Goal: Task Accomplishment & Management: Use online tool/utility

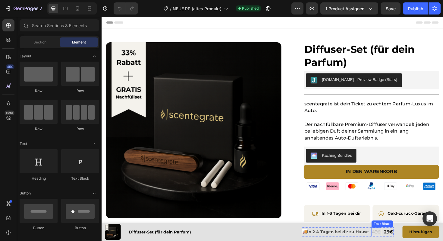
click at [392, 240] on s "43€" at bounding box center [392, 244] width 9 height 6
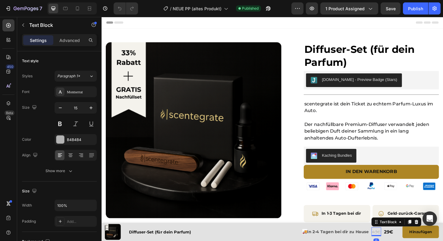
click at [393, 240] on s "43€" at bounding box center [392, 244] width 9 height 6
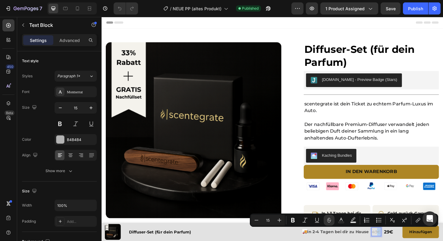
click at [393, 240] on s "43€" at bounding box center [392, 244] width 9 height 6
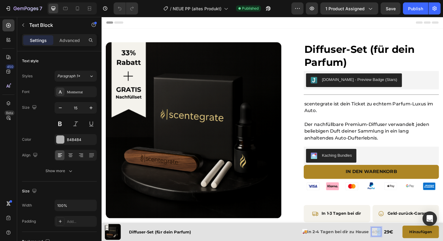
click at [393, 240] on s "43€" at bounding box center [392, 244] width 9 height 6
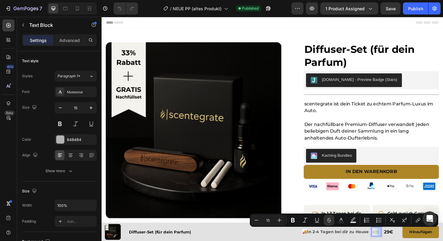
click at [393, 240] on s "43€" at bounding box center [392, 244] width 9 height 6
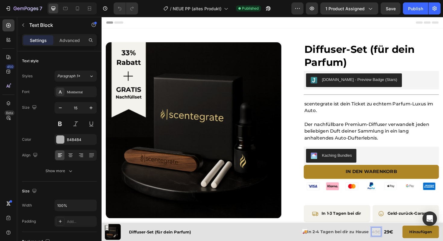
click at [392, 240] on s "43€" at bounding box center [392, 244] width 9 height 6
click at [406, 240] on p "29€" at bounding box center [406, 244] width 10 height 9
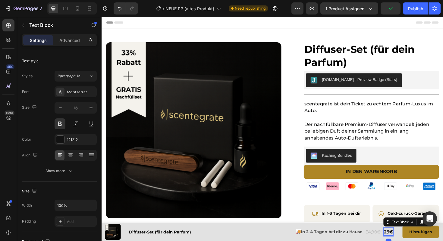
click at [405, 240] on p "29€" at bounding box center [406, 244] width 10 height 9
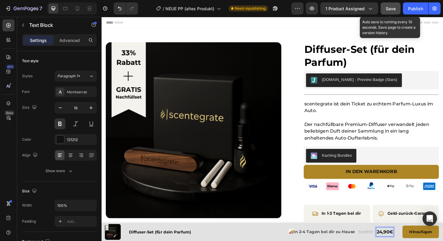
click at [392, 8] on span "Save" at bounding box center [391, 8] width 10 height 5
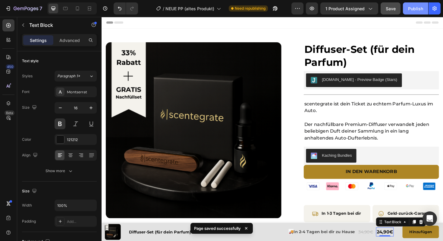
click at [414, 14] on button "Publish" at bounding box center [415, 8] width 25 height 12
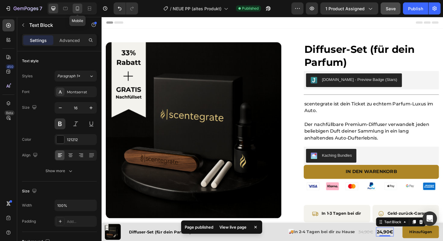
click at [76, 11] on icon at bounding box center [77, 8] width 6 height 6
type input "14"
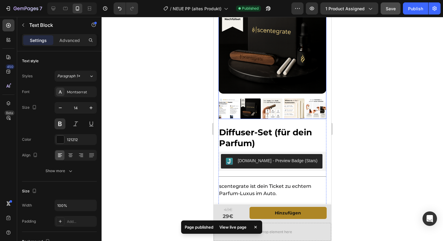
scroll to position [48, 0]
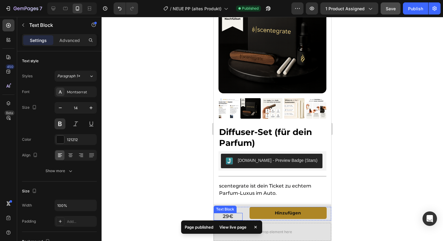
click at [226, 216] on span "29€" at bounding box center [228, 216] width 11 height 6
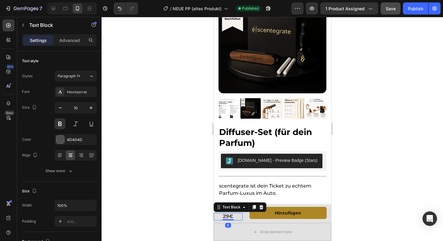
click at [226, 216] on span "29€" at bounding box center [228, 216] width 11 height 6
click at [227, 209] on s "43€" at bounding box center [228, 209] width 8 height 5
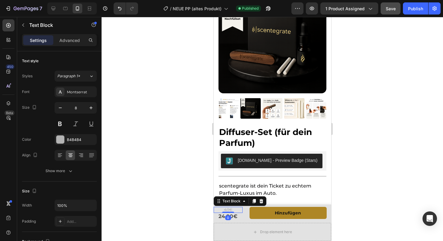
click at [227, 209] on s "43€" at bounding box center [228, 209] width 8 height 5
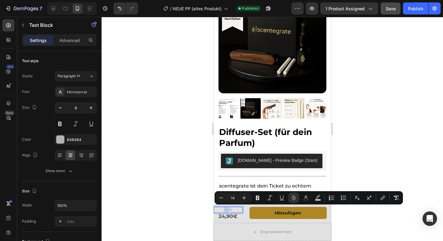
click at [227, 209] on s "43€" at bounding box center [228, 209] width 8 height 5
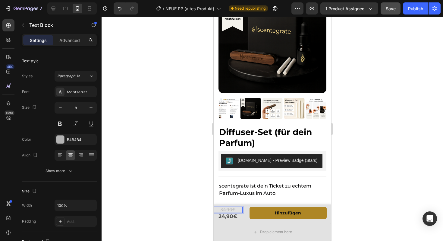
click at [388, 11] on div "Save" at bounding box center [391, 8] width 10 height 6
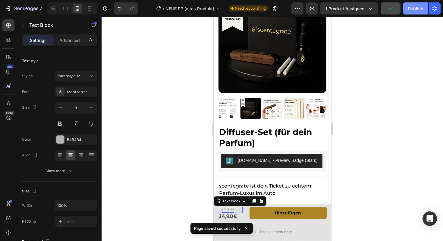
click at [405, 11] on button "Publish" at bounding box center [415, 8] width 25 height 12
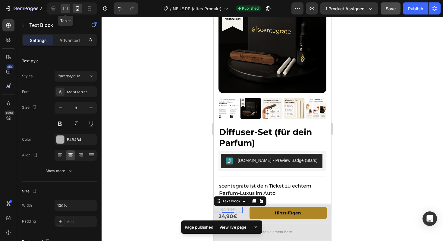
click at [68, 12] on div at bounding box center [66, 9] width 10 height 10
type input "16"
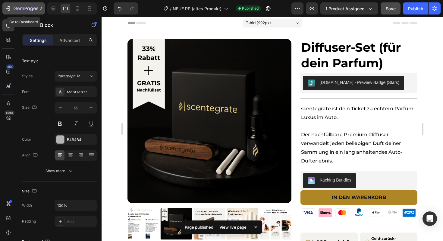
click at [8, 7] on icon "button" at bounding box center [9, 8] width 3 height 4
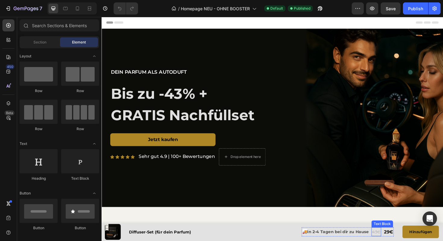
click at [394, 240] on s "43€" at bounding box center [392, 244] width 9 height 6
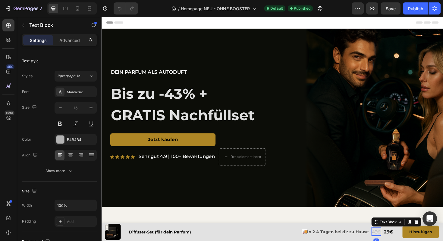
click at [392, 240] on s "43€" at bounding box center [392, 244] width 9 height 6
click at [407, 240] on p "29€" at bounding box center [406, 244] width 10 height 9
click at [406, 240] on p "29€" at bounding box center [406, 244] width 10 height 9
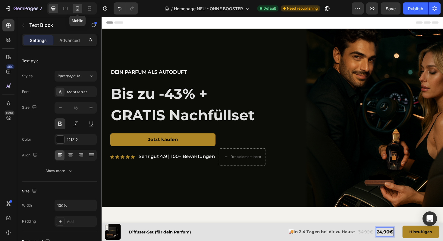
click at [77, 10] on icon at bounding box center [77, 8] width 6 height 6
type input "14"
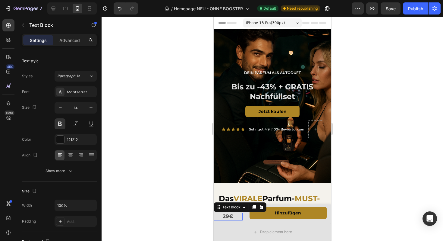
click at [228, 216] on span "29€" at bounding box center [228, 216] width 11 height 6
click at [225, 219] on div at bounding box center [228, 219] width 12 height 2
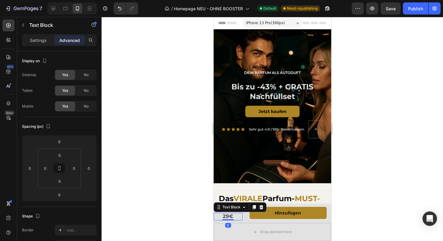
click at [226, 217] on span "29€" at bounding box center [228, 216] width 11 height 6
click at [228, 210] on s "43€" at bounding box center [228, 209] width 8 height 5
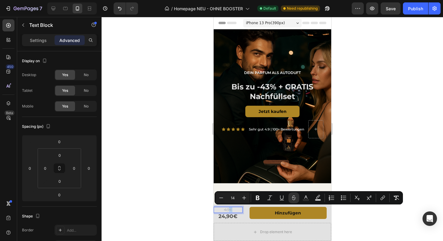
click at [228, 210] on s "43€" at bounding box center [228, 209] width 8 height 5
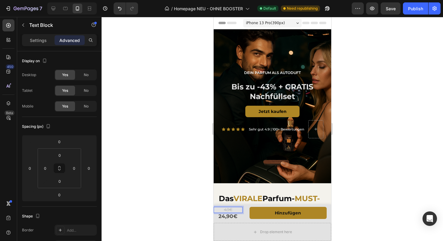
click at [227, 209] on s "43€" at bounding box center [228, 209] width 8 height 5
click at [229, 210] on s "34€" at bounding box center [228, 209] width 8 height 5
click at [229, 208] on s "0934,€" at bounding box center [227, 209] width 15 height 5
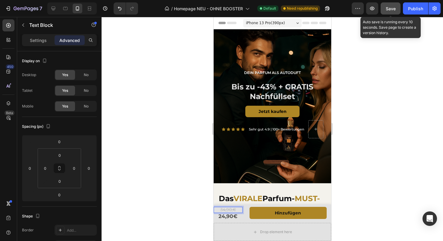
click at [389, 12] on button "Save" at bounding box center [391, 8] width 20 height 12
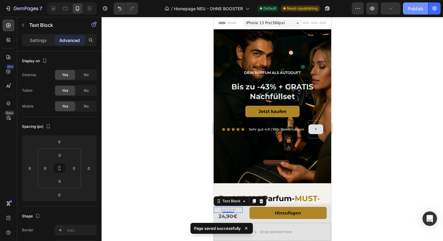
click at [409, 14] on button "Publish" at bounding box center [415, 8] width 25 height 12
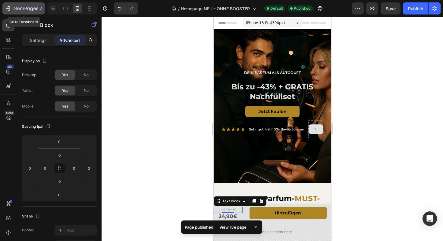
click at [8, 5] on icon "button" at bounding box center [8, 8] width 6 height 6
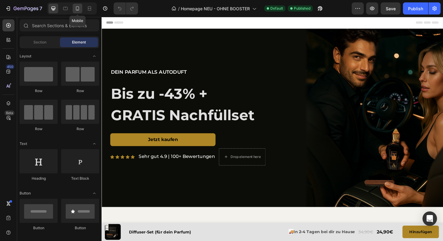
click at [74, 6] on div at bounding box center [78, 9] width 10 height 10
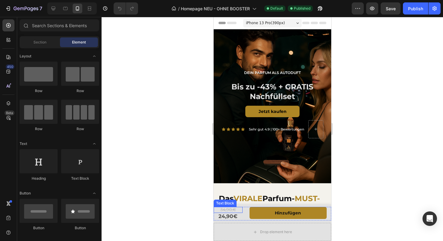
click at [231, 212] on p "34,90,€" at bounding box center [228, 209] width 28 height 5
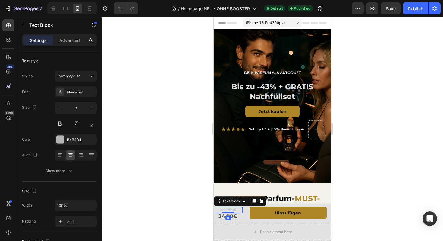
click at [231, 210] on s "34,90,€" at bounding box center [228, 209] width 16 height 5
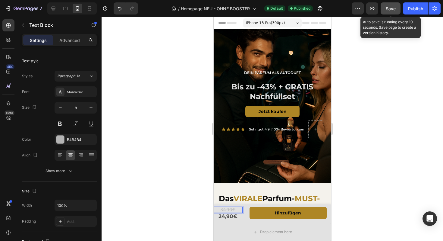
click at [393, 13] on button "Save" at bounding box center [391, 8] width 20 height 12
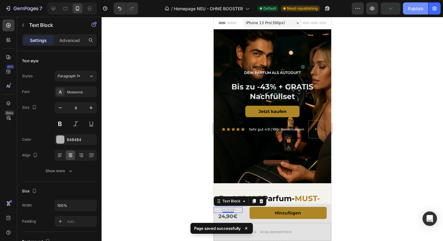
click at [410, 12] on button "Publish" at bounding box center [415, 8] width 25 height 12
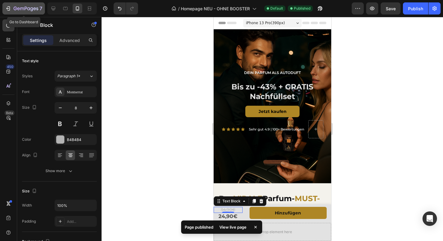
click at [7, 11] on icon "button" at bounding box center [8, 8] width 6 height 6
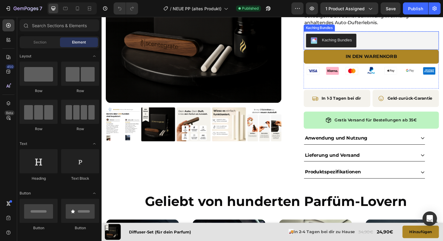
scroll to position [143, 0]
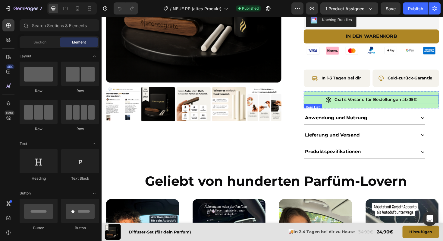
click at [429, 106] on p "Gratis Versand für Bestellungen ab 35€" at bounding box center [392, 105] width 87 height 8
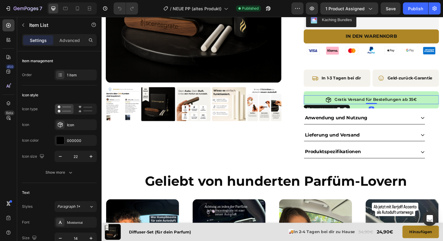
click at [430, 106] on p "Gratis Versand für Bestellungen ab 35€" at bounding box center [392, 105] width 87 height 8
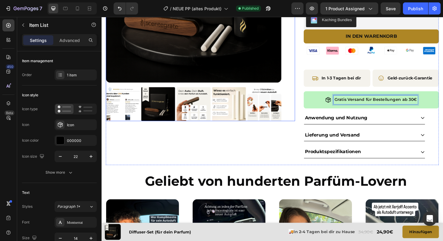
scroll to position [0, 0]
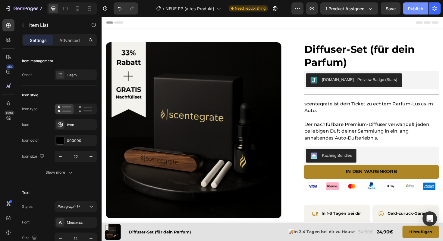
click at [411, 9] on div "Publish" at bounding box center [415, 8] width 15 height 6
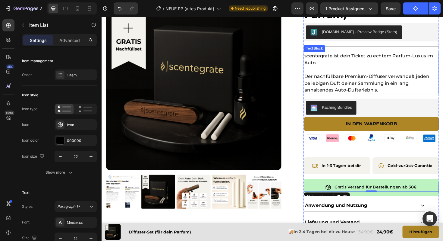
scroll to position [181, 0]
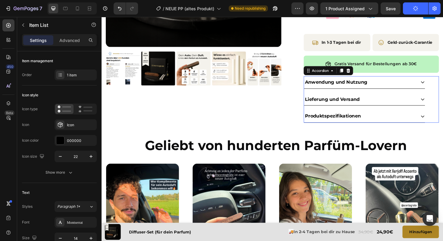
click at [439, 103] on div "Lieferung und Versand" at bounding box center [380, 104] width 128 height 13
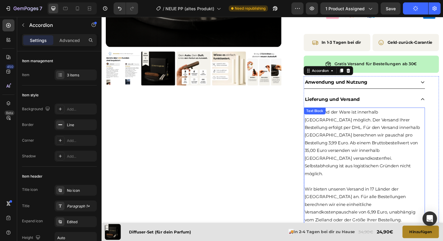
click at [371, 149] on p "Ein Versand der Ware ist innerhalb Deutschlands möglich. Der Versand Ihrer Best…" at bounding box center [380, 149] width 127 height 73
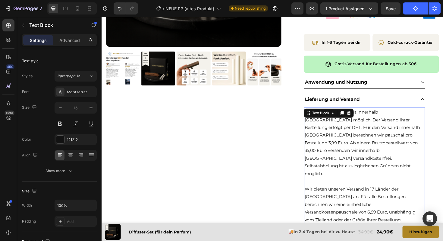
click at [371, 151] on p "Ein Versand der Ware ist innerhalb Deutschlands möglich. Der Versand Ihrer Best…" at bounding box center [380, 149] width 127 height 73
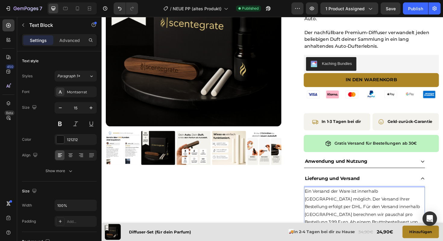
scroll to position [103, 0]
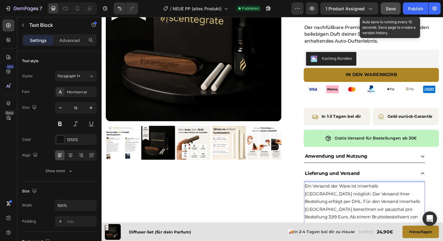
click at [388, 11] on button "Save" at bounding box center [391, 8] width 20 height 12
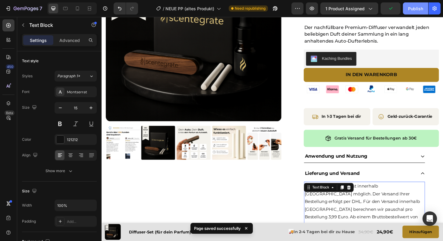
click at [413, 12] on button "Publish" at bounding box center [415, 8] width 25 height 12
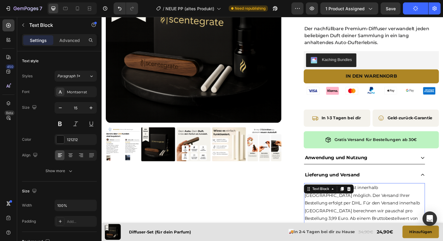
scroll to position [102, 0]
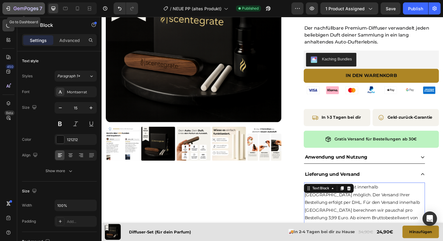
click at [21, 6] on div "7" at bounding box center [28, 8] width 29 height 7
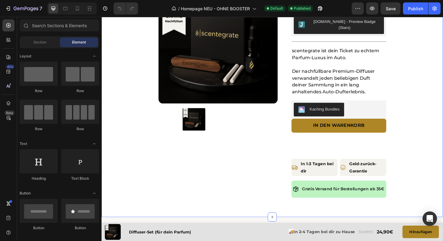
scroll to position [842, 0]
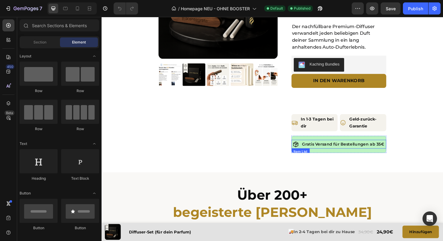
click at [393, 148] on p "Gratis Versand für Bestellungen ab 35€" at bounding box center [357, 152] width 87 height 8
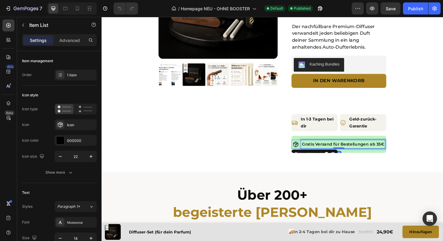
click at [395, 148] on p "Gratis Versand für Bestellungen ab 35€" at bounding box center [357, 152] width 87 height 8
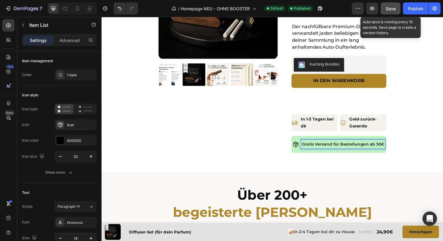
click at [389, 9] on span "Save" at bounding box center [391, 8] width 10 height 5
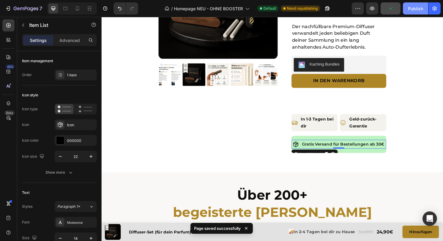
click at [415, 13] on button "Publish" at bounding box center [415, 8] width 25 height 12
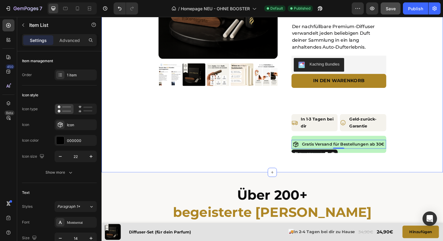
click at [443, 135] on div "- Zeitlich begrenztes Angebot - Heading SICHER DIR BIS ZU 43% RABATT + GRATIS N…" at bounding box center [283, 13] width 362 height 335
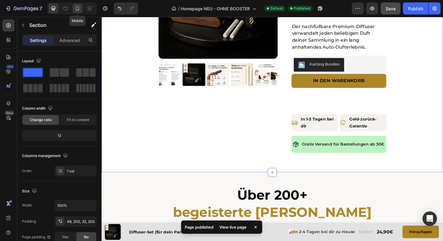
click at [77, 8] on icon at bounding box center [77, 8] width 6 height 6
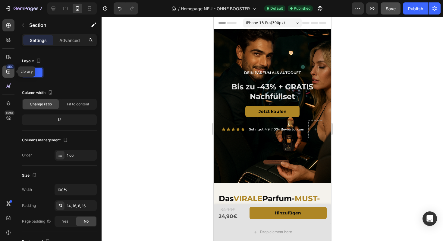
click at [9, 69] on icon at bounding box center [8, 71] width 6 height 6
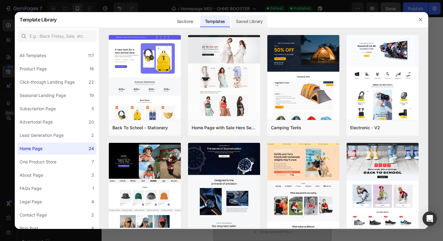
click at [241, 23] on div "Saved Library" at bounding box center [249, 21] width 36 height 12
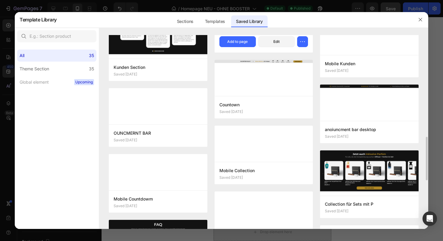
scroll to position [578, 0]
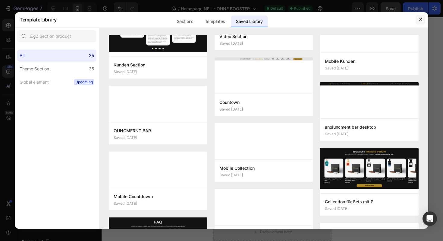
click at [422, 21] on icon "button" at bounding box center [420, 19] width 5 height 5
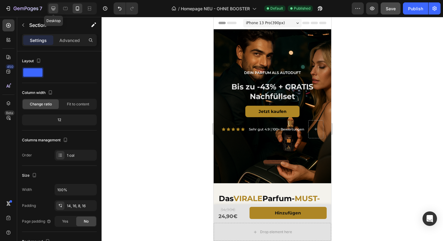
click at [52, 8] on icon at bounding box center [53, 8] width 6 height 6
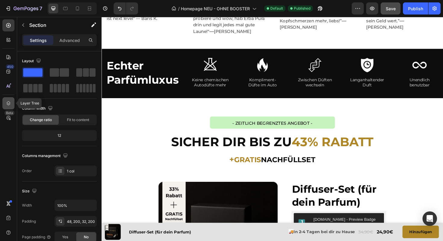
click at [7, 104] on icon at bounding box center [8, 103] width 6 height 6
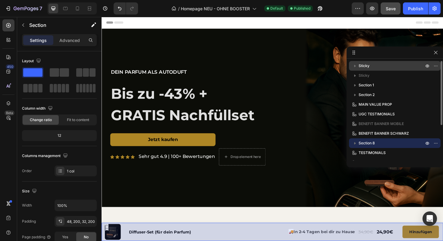
click at [380, 66] on p "Sticky" at bounding box center [392, 66] width 66 height 6
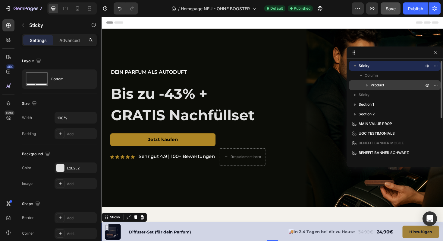
click at [376, 83] on span "Product" at bounding box center [378, 85] width 14 height 6
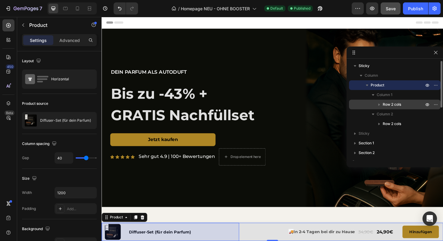
click at [388, 106] on span "Row 2 cols" at bounding box center [392, 104] width 18 height 6
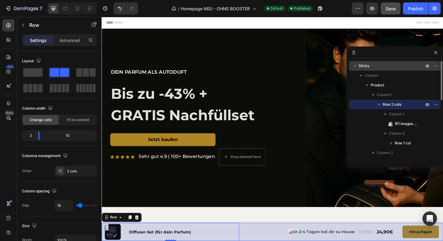
click at [355, 65] on icon "button" at bounding box center [355, 66] width 6 height 6
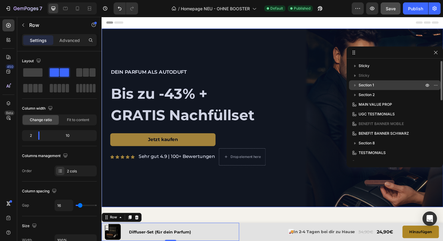
click at [365, 85] on span "Section 1" at bounding box center [366, 85] width 15 height 6
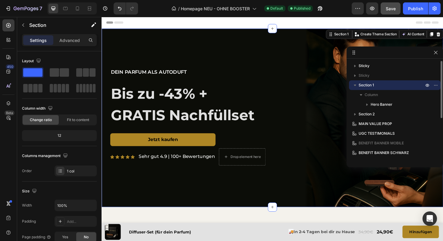
click at [355, 85] on icon "button" at bounding box center [355, 85] width 2 height 2
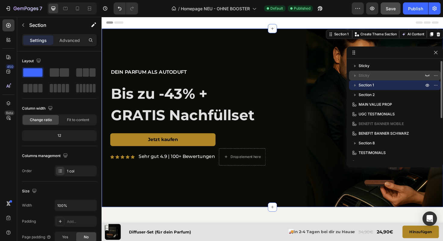
click at [355, 76] on icon "button" at bounding box center [356, 75] width 2 height 2
click at [365, 76] on span "Sticky" at bounding box center [364, 75] width 11 height 6
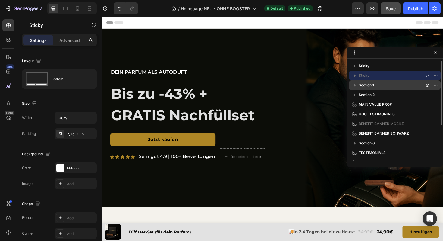
click at [354, 76] on icon "button" at bounding box center [355, 75] width 6 height 6
click at [369, 77] on span "Sticky" at bounding box center [364, 75] width 11 height 6
click at [437, 55] on button "button" at bounding box center [435, 52] width 7 height 7
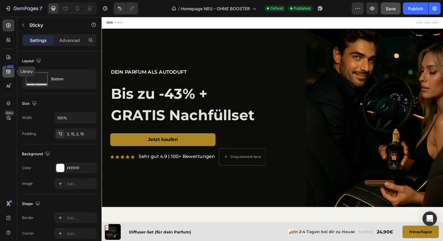
click at [8, 71] on icon at bounding box center [8, 72] width 4 height 4
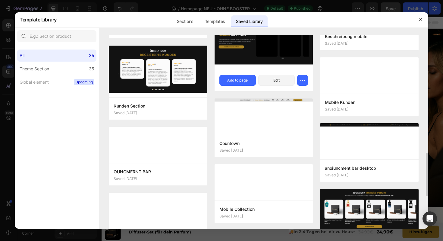
scroll to position [537, 0]
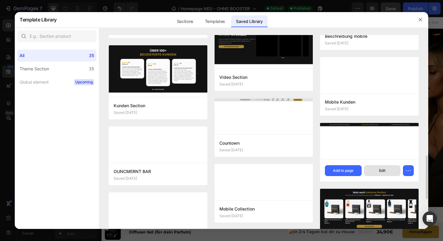
click at [386, 171] on button "Edit" at bounding box center [382, 170] width 36 height 11
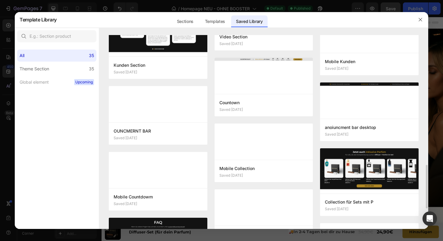
scroll to position [578, 0]
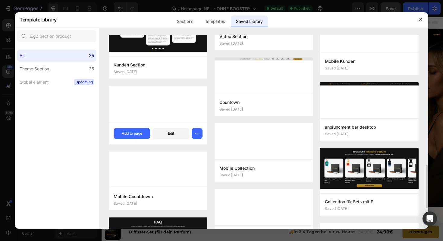
click at [161, 117] on div at bounding box center [158, 104] width 99 height 36
click at [167, 131] on button "Edit" at bounding box center [171, 133] width 36 height 11
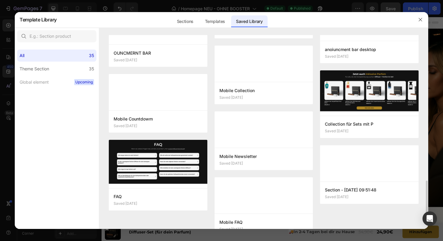
scroll to position [653, 0]
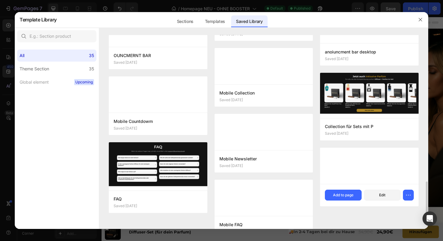
click at [361, 169] on div at bounding box center [369, 165] width 99 height 36
click at [383, 191] on button "Edit" at bounding box center [382, 194] width 36 height 11
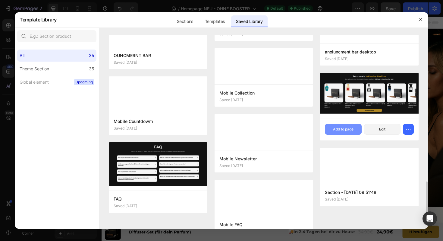
scroll to position [669, 0]
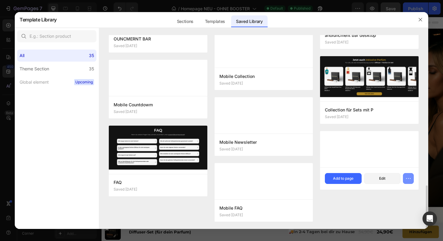
click at [409, 180] on icon "button" at bounding box center [409, 178] width 6 height 6
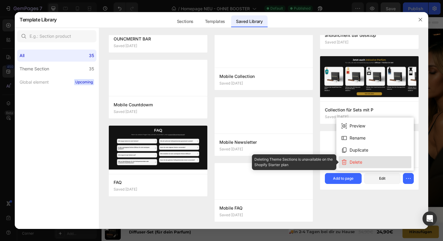
click at [364, 162] on button "Delete" at bounding box center [375, 162] width 73 height 12
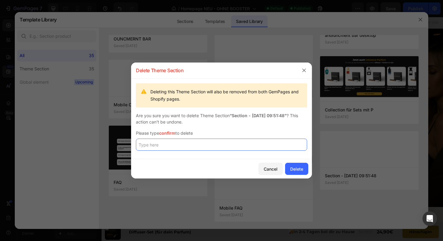
click at [200, 143] on input "text" at bounding box center [221, 144] width 171 height 12
type input "confirm"
click at [298, 164] on button "Delete" at bounding box center [296, 169] width 23 height 12
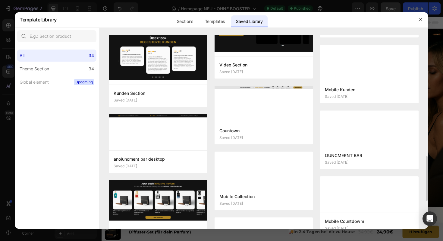
scroll to position [550, 0]
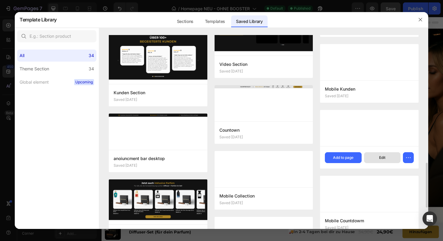
click at [382, 160] on button "Edit" at bounding box center [382, 157] width 36 height 11
click at [420, 21] on icon "button" at bounding box center [420, 19] width 5 height 5
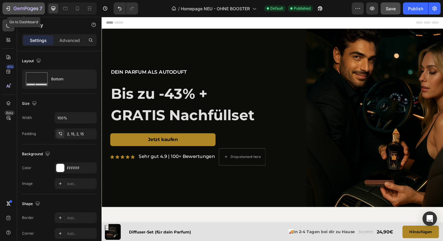
click at [7, 10] on icon "button" at bounding box center [8, 8] width 6 height 6
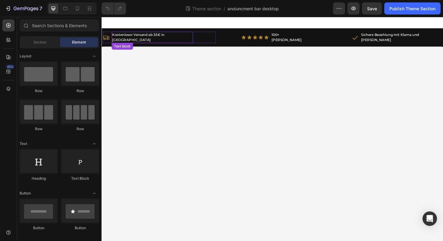
click at [160, 36] on p "Kostenloser Versand ab 35€ in [GEOGRAPHIC_DATA]" at bounding box center [155, 38] width 85 height 11
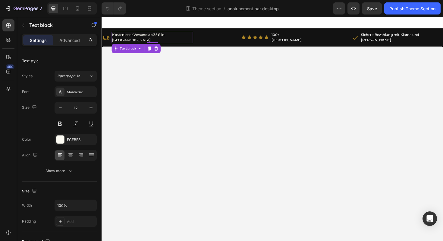
click at [162, 37] on p "Kostenloser Versand ab 35€ in [GEOGRAPHIC_DATA]" at bounding box center [155, 38] width 85 height 11
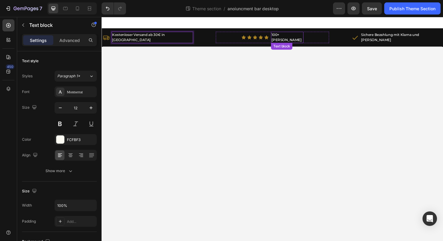
click at [282, 36] on p "100+ [PERSON_NAME]" at bounding box center [298, 38] width 33 height 11
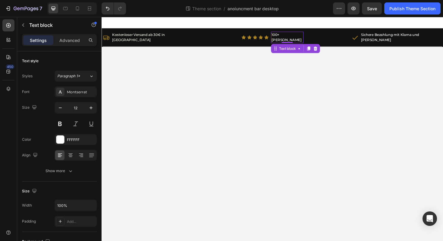
click at [282, 36] on p "100+ [PERSON_NAME]" at bounding box center [298, 38] width 33 height 11
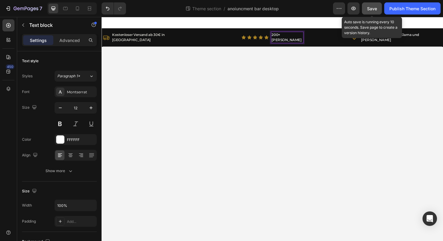
click at [371, 12] on button "Save" at bounding box center [372, 8] width 20 height 12
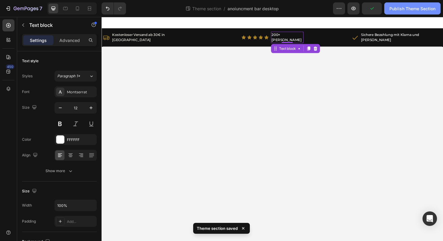
click at [394, 9] on div "Publish Theme Section" at bounding box center [413, 8] width 46 height 6
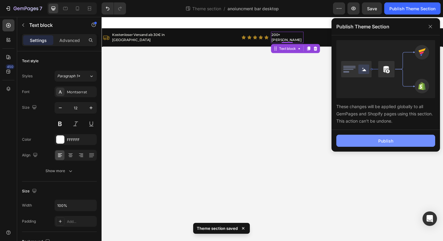
click at [376, 143] on button "Publish" at bounding box center [385, 140] width 99 height 12
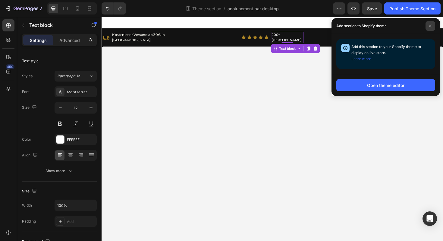
click at [431, 26] on icon at bounding box center [430, 25] width 3 height 3
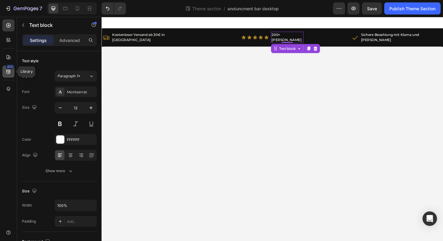
click at [10, 68] on div "450" at bounding box center [10, 66] width 9 height 5
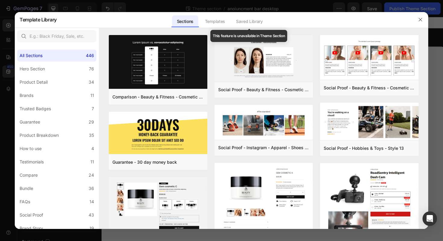
click at [247, 21] on div "Saved Library" at bounding box center [249, 21] width 36 height 12
click at [421, 20] on icon "button" at bounding box center [420, 19] width 3 height 3
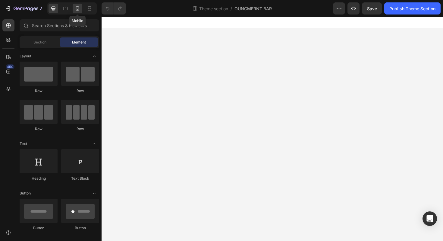
click at [77, 8] on icon at bounding box center [77, 8] width 6 height 6
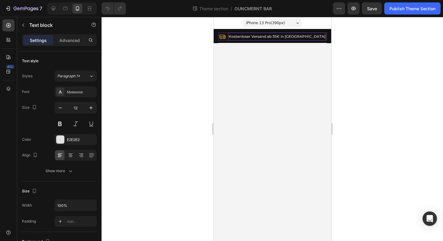
click at [286, 39] on p "Kostenloser Versand ab 35€ in [GEOGRAPHIC_DATA]" at bounding box center [277, 36] width 97 height 7
click at [284, 37] on p "Kostenloser Versand ab 35€ in [GEOGRAPHIC_DATA]" at bounding box center [277, 36] width 97 height 7
click at [322, 38] on div "Icon Kostenloser Versand ab 30€ in Deutschland Text block 0 Row" at bounding box center [272, 37] width 109 height 8
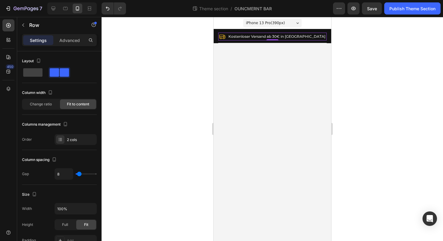
click at [281, 69] on body "iPhone 13 Pro ( 390 px) iPhone 13 Mini iPhone 13 Pro iPhone 11 Pro Max iPhone 1…" at bounding box center [272, 129] width 118 height 224
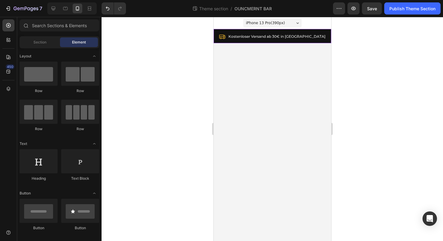
click at [328, 35] on div "Icon Kostenloser Versand ab 35€ in [GEOGRAPHIC_DATA] Text block Row Icon Icon I…" at bounding box center [272, 36] width 118 height 14
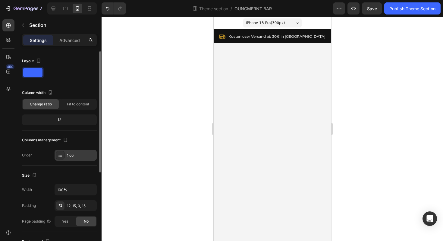
click at [71, 156] on div "1 col" at bounding box center [81, 155] width 28 height 5
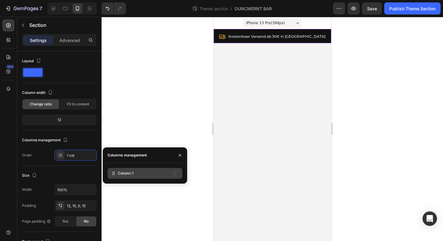
click at [134, 174] on div "Column 1" at bounding box center [145, 173] width 75 height 11
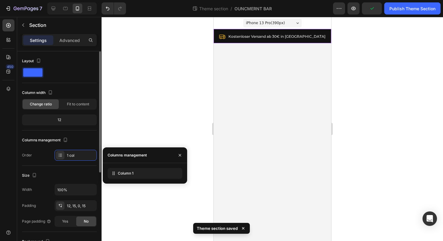
click at [78, 169] on div "Size Width 100% Padding 12, 15, 0, 15 Page padding Yes No" at bounding box center [59, 199] width 75 height 66
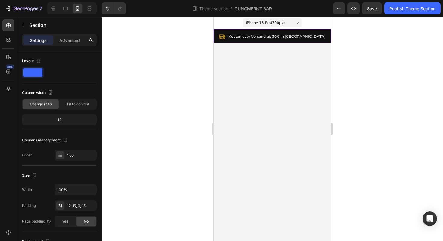
click at [327, 41] on div "Icon Kostenloser Versand ab 35€ in [GEOGRAPHIC_DATA] Text block Row Icon Icon I…" at bounding box center [272, 36] width 118 height 14
click at [25, 29] on button "button" at bounding box center [23, 25] width 10 height 10
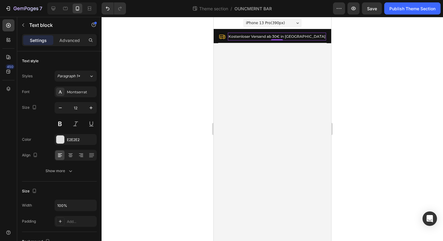
click at [241, 35] on p "Kostenloser Versand ab 30€ in [GEOGRAPHIC_DATA]" at bounding box center [276, 36] width 97 height 7
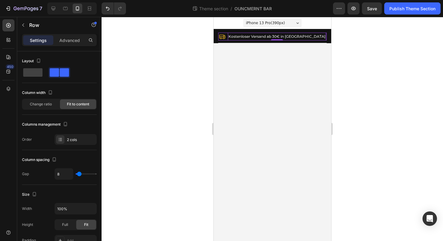
click at [223, 39] on div "Icon Kostenloser Versand ab 30€ in Deutschland Text block 0 Row" at bounding box center [272, 37] width 109 height 8
click at [58, 137] on icon at bounding box center [60, 139] width 5 height 5
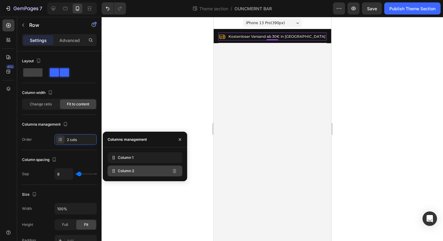
click at [128, 171] on span "Column 2" at bounding box center [126, 170] width 16 height 5
click at [135, 175] on div "Column 2" at bounding box center [145, 170] width 75 height 11
click at [130, 172] on span "Column 2" at bounding box center [126, 170] width 16 height 5
click at [128, 160] on span "Column 1" at bounding box center [126, 157] width 16 height 5
click at [129, 171] on span "Column 2" at bounding box center [126, 170] width 16 height 5
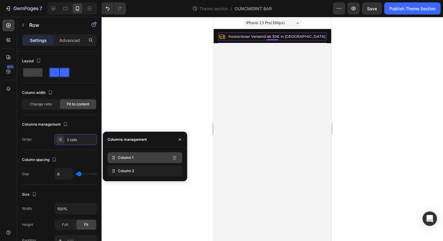
click at [128, 163] on div "Column 1" at bounding box center [145, 157] width 75 height 11
click at [132, 120] on div at bounding box center [273, 129] width 342 height 224
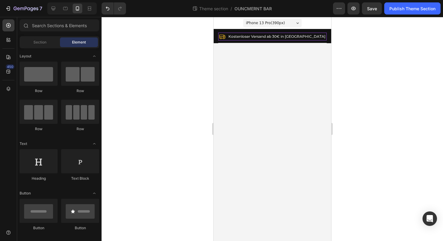
click at [235, 39] on div "Icon Kostenloser Versand ab 30€ in Deutschland Text block Row" at bounding box center [272, 37] width 109 height 8
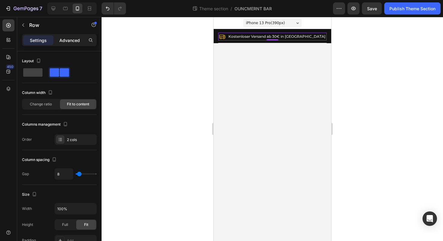
click at [66, 41] on p "Advanced" at bounding box center [69, 40] width 21 height 6
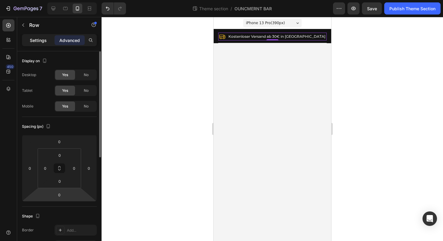
click at [36, 43] on div "Settings" at bounding box center [38, 40] width 30 height 10
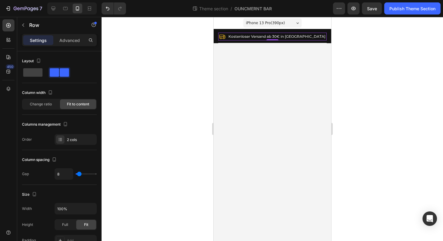
click at [324, 36] on div "Icon Kostenloser Versand ab 30€ in [GEOGRAPHIC_DATA] Text block Row 0" at bounding box center [272, 37] width 109 height 8
click at [328, 38] on div "Icon Kostenloser Versand ab 35€ in [GEOGRAPHIC_DATA] Text block Row Icon Icon I…" at bounding box center [272, 36] width 118 height 14
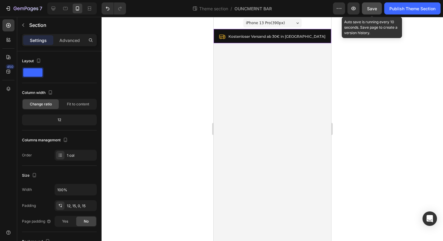
click at [368, 11] on div "Save" at bounding box center [372, 8] width 10 height 6
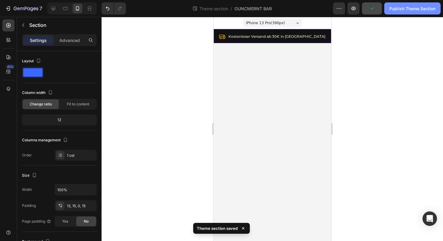
click at [393, 10] on div "Publish Theme Section" at bounding box center [413, 8] width 46 height 6
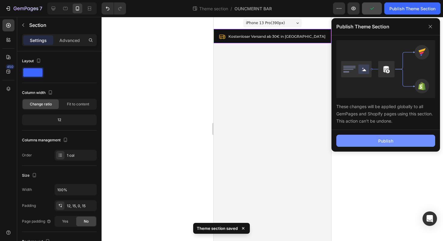
click at [396, 140] on button "Publish" at bounding box center [385, 140] width 99 height 12
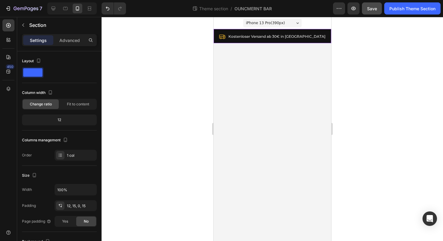
click at [215, 41] on div "Icon Kostenloser Versand ab 35€ in [GEOGRAPHIC_DATA] Text block Row Icon Icon I…" at bounding box center [272, 36] width 118 height 14
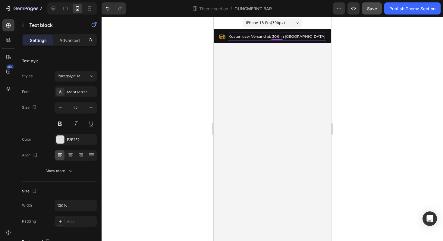
click at [317, 36] on p "Kostenloser Versand ab 30€ in [GEOGRAPHIC_DATA]" at bounding box center [276, 36] width 97 height 7
click at [325, 31] on div "Icon Kostenloser Versand ab 35€ in [GEOGRAPHIC_DATA] Text block Row Icon Icon I…" at bounding box center [272, 36] width 118 height 14
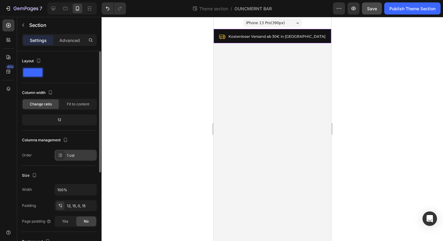
click at [65, 157] on div "1 col" at bounding box center [76, 155] width 42 height 11
click at [134, 121] on div at bounding box center [273, 129] width 342 height 224
click at [217, 41] on div "Icon Kostenloser Versand ab 35€ in [GEOGRAPHIC_DATA] Text block Row Icon Icon I…" at bounding box center [272, 36] width 118 height 14
click at [69, 44] on div "Advanced" at bounding box center [70, 40] width 30 height 10
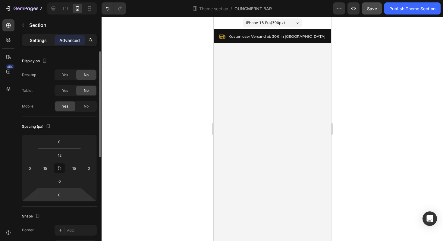
click at [35, 37] on p "Settings" at bounding box center [38, 40] width 17 height 6
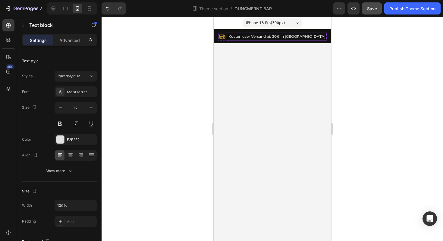
click at [245, 36] on p "Kostenloser Versand ab 30€ in [GEOGRAPHIC_DATA]" at bounding box center [276, 36] width 97 height 7
click at [235, 37] on div "Icon Kostenloser Versand ab 30€ in Deutschland Text block 0 Row" at bounding box center [272, 37] width 109 height 8
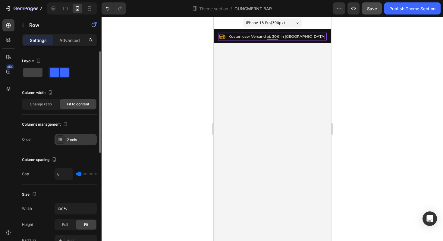
click at [62, 139] on icon at bounding box center [60, 139] width 5 height 5
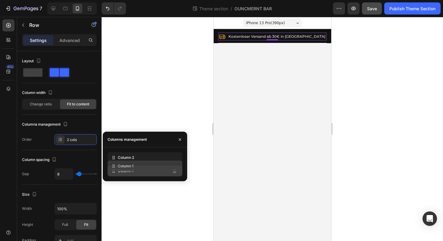
drag, startPoint x: 114, startPoint y: 159, endPoint x: 114, endPoint y: 167, distance: 8.4
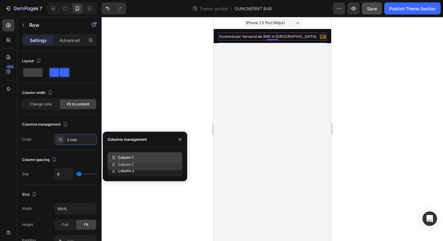
drag, startPoint x: 114, startPoint y: 167, endPoint x: 114, endPoint y: 161, distance: 6.3
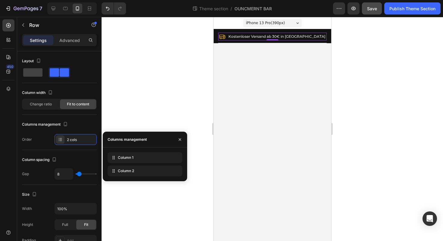
click at [114, 118] on div at bounding box center [273, 129] width 342 height 224
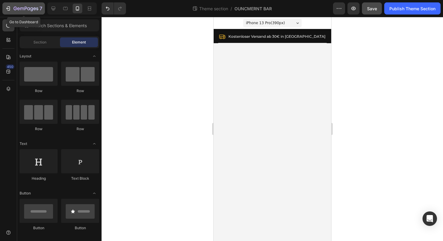
click at [19, 7] on icon "button" at bounding box center [26, 8] width 25 height 5
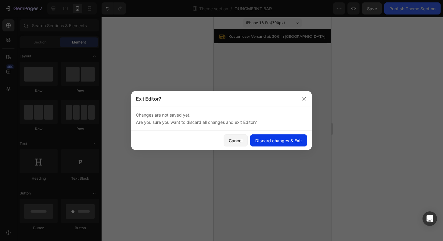
click at [270, 141] on div "Discard changes & Exit" at bounding box center [278, 140] width 47 height 6
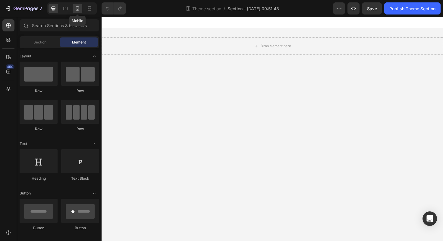
click at [80, 10] on icon at bounding box center [77, 8] width 6 height 6
click at [80, 8] on icon at bounding box center [77, 8] width 6 height 6
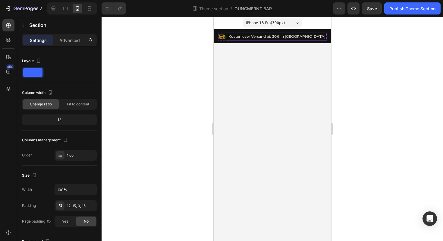
drag, startPoint x: 329, startPoint y: 37, endPoint x: 253, endPoint y: 36, distance: 76.3
click at [253, 36] on div "Icon Kostenloser Versand ab 35€ in [GEOGRAPHIC_DATA] Text block Row Icon Icon I…" at bounding box center [272, 36] width 118 height 14
click at [398, 48] on div at bounding box center [273, 129] width 342 height 224
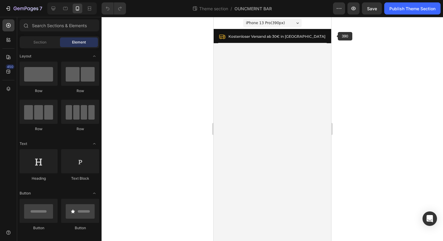
click at [330, 36] on div "Icon Kostenloser Versand ab 35€ in [GEOGRAPHIC_DATA] Text block Row Icon Icon I…" at bounding box center [272, 36] width 118 height 14
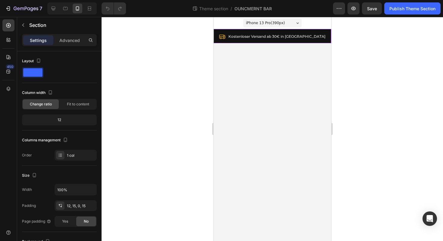
click at [328, 35] on div "Icon Kostenloser Versand ab 35€ in [GEOGRAPHIC_DATA] Text block Row Icon Icon I…" at bounding box center [272, 36] width 118 height 14
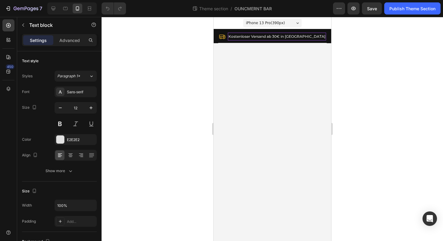
click at [247, 37] on p "Kostenloser Versand ab 30€ in [GEOGRAPHIC_DATA]" at bounding box center [276, 36] width 97 height 7
click at [225, 38] on icon at bounding box center [222, 36] width 6 height 5
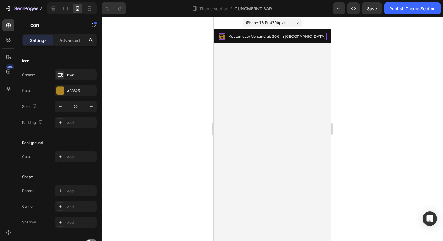
click at [235, 39] on div "Icon 0 Kostenloser Versand ab 30€ in [GEOGRAPHIC_DATA] Text block Row" at bounding box center [272, 37] width 109 height 8
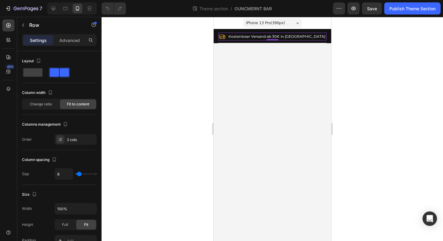
click at [223, 37] on div "Icon Kostenloser Versand ab 30€ in [GEOGRAPHIC_DATA] Text block Row 0" at bounding box center [272, 37] width 109 height 8
click at [7, 93] on div at bounding box center [8, 89] width 12 height 12
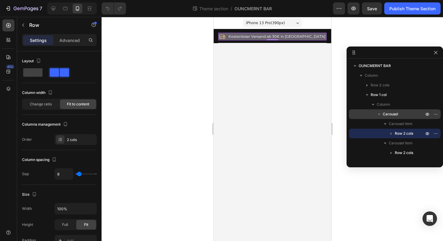
click at [394, 115] on span "Carousel" at bounding box center [390, 114] width 15 height 6
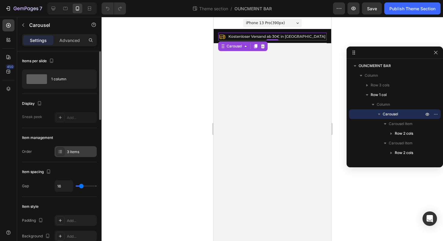
click at [63, 151] on div at bounding box center [60, 151] width 8 height 8
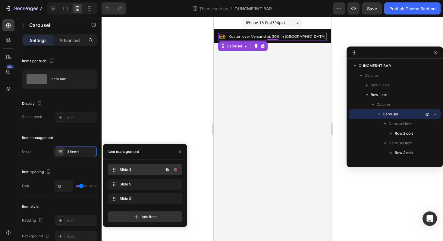
click at [125, 172] on span "Slide 4" at bounding box center [137, 169] width 34 height 5
click at [127, 188] on div "Slide 5 Slide 5" at bounding box center [145, 183] width 75 height 11
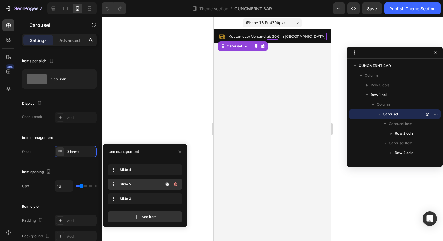
click at [127, 188] on div "Slide 5 Slide 5" at bounding box center [145, 183] width 75 height 11
click at [266, 36] on p "100+ [PERSON_NAME]" at bounding box center [286, 36] width 41 height 7
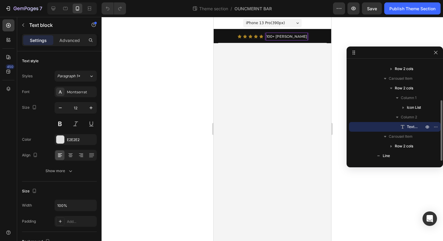
click at [266, 37] on p "100+ [PERSON_NAME]" at bounding box center [286, 36] width 41 height 7
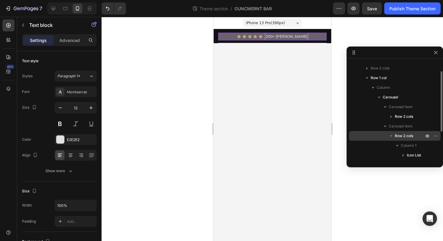
scroll to position [0, 0]
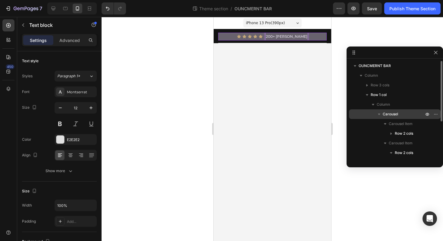
click at [394, 113] on span "Carousel" at bounding box center [390, 114] width 15 height 6
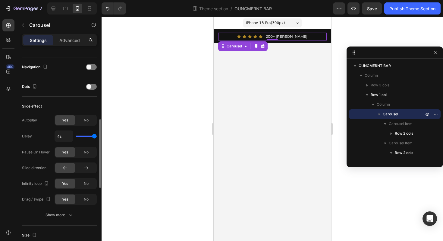
scroll to position [204, 0]
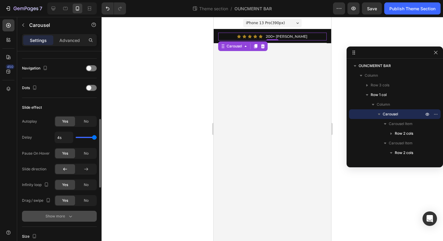
click at [64, 217] on div "Show more" at bounding box center [60, 216] width 28 height 6
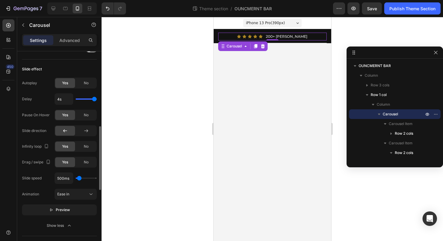
scroll to position [242, 0]
click at [53, 207] on icon "button" at bounding box center [51, 209] width 4 height 4
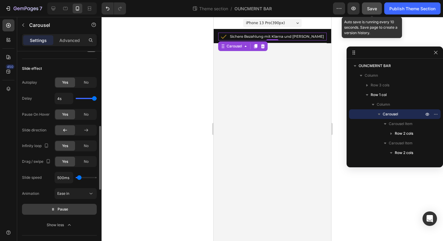
click at [374, 7] on span "Save" at bounding box center [372, 8] width 10 height 5
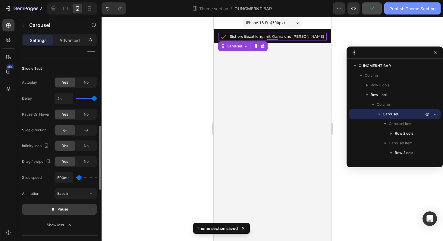
click at [416, 6] on div "Publish Theme Section" at bounding box center [413, 8] width 46 height 6
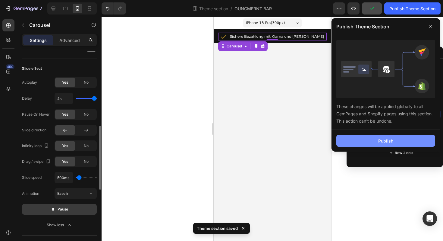
click at [371, 139] on button "Publish" at bounding box center [385, 140] width 99 height 12
